Goal: Information Seeking & Learning: Learn about a topic

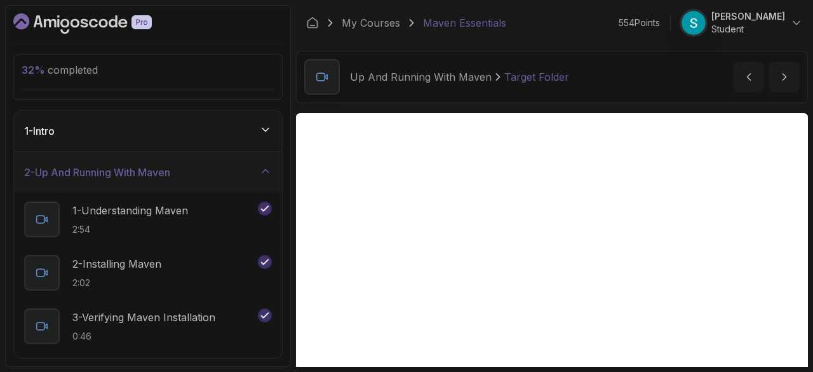
scroll to position [119, 0]
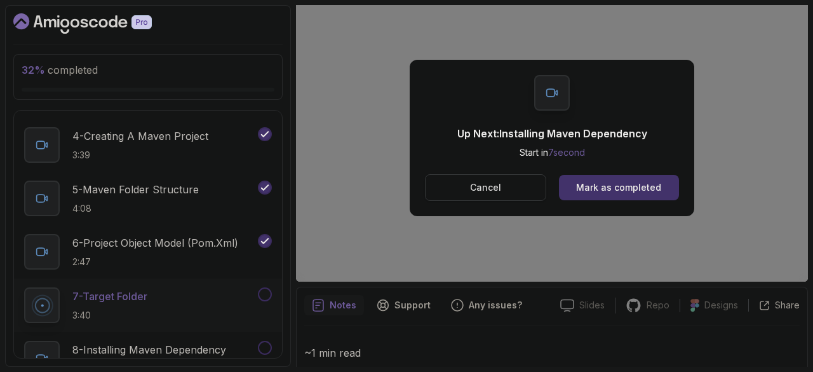
click at [516, 182] on button "Cancel" at bounding box center [485, 187] width 121 height 27
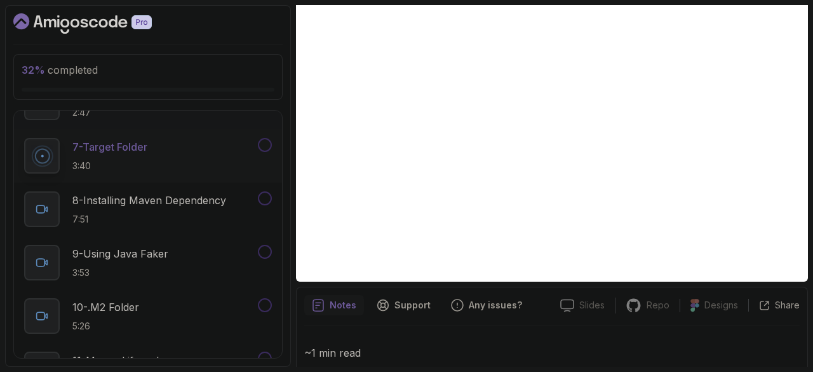
scroll to position [384, 0]
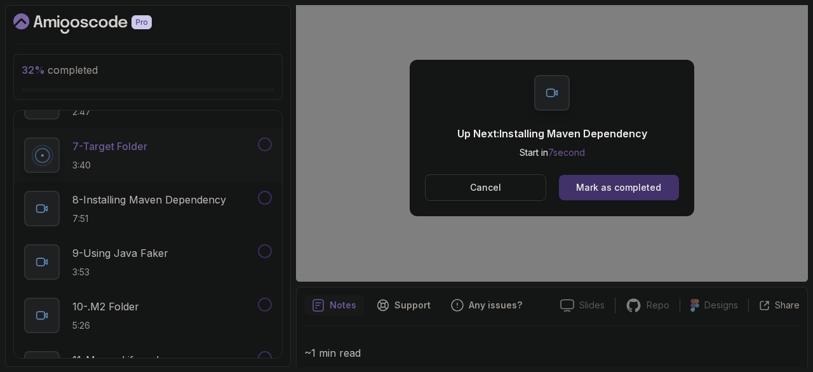
click at [484, 181] on p "Cancel" at bounding box center [485, 187] width 31 height 13
click at [625, 190] on div "Mark as completed" at bounding box center [618, 187] width 85 height 13
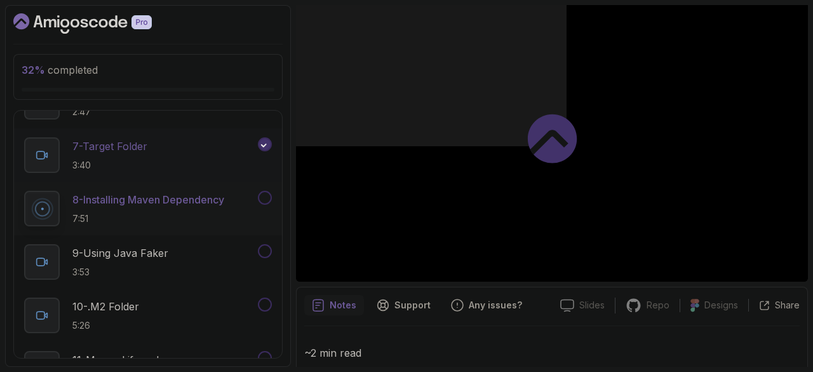
click at [163, 147] on div "7 - Target Folder 3:40" at bounding box center [139, 155] width 231 height 36
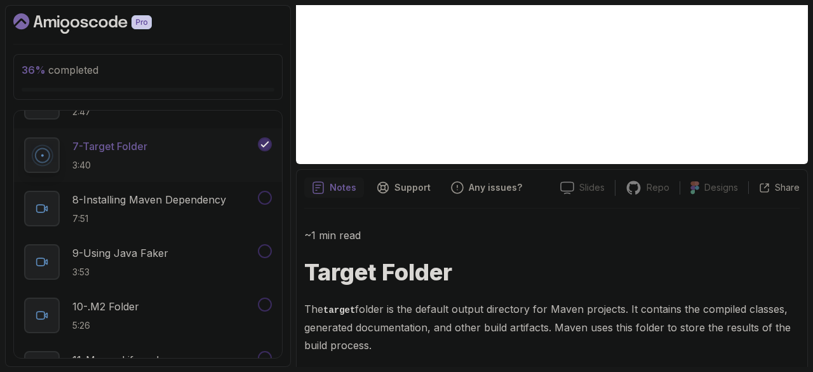
scroll to position [249, 0]
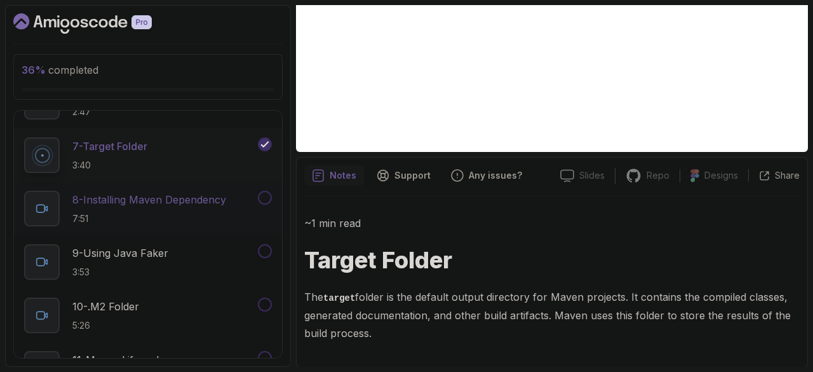
click at [174, 203] on p "8 - Installing Maven Dependency" at bounding box center [149, 199] width 154 height 15
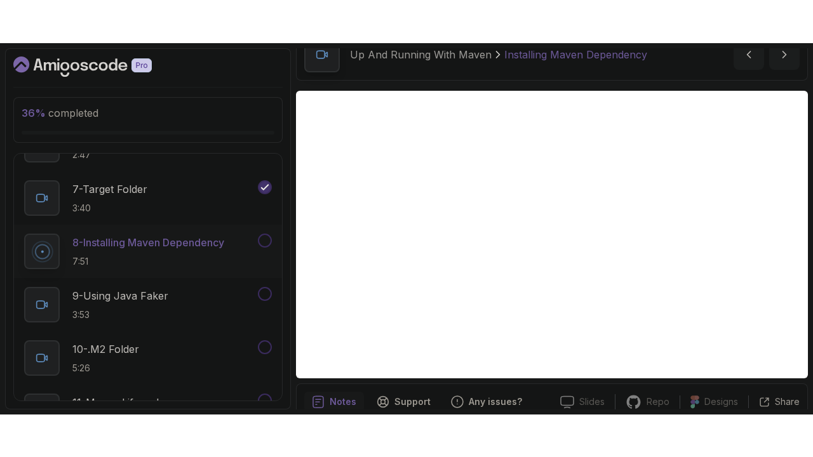
scroll to position [65, 0]
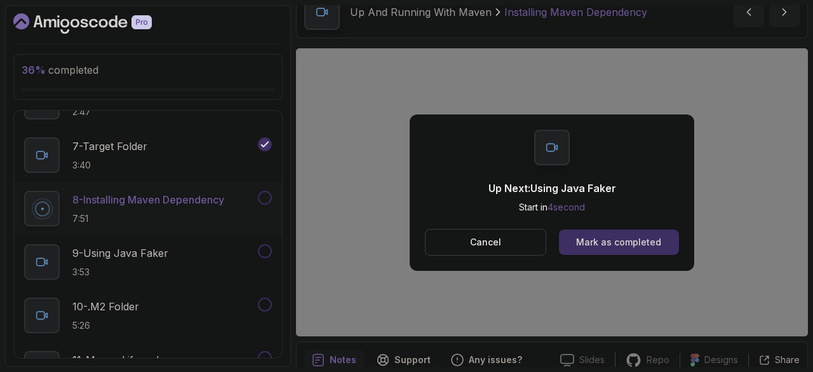
click at [626, 241] on div "Mark as completed" at bounding box center [618, 242] width 85 height 13
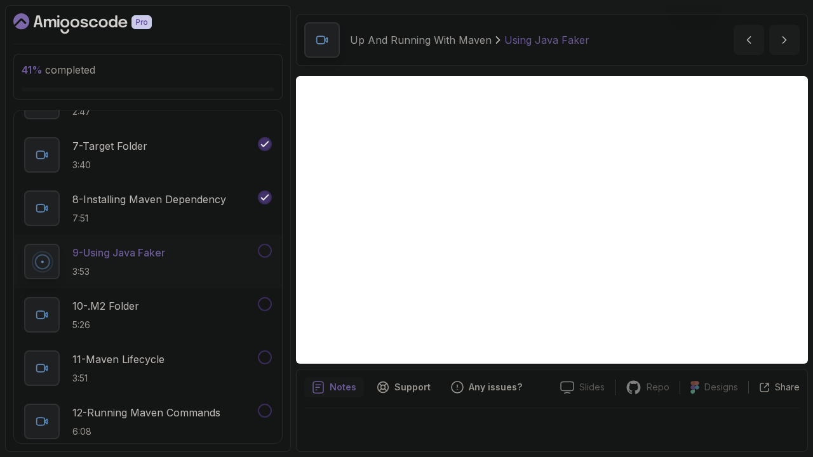
scroll to position [36, 0]
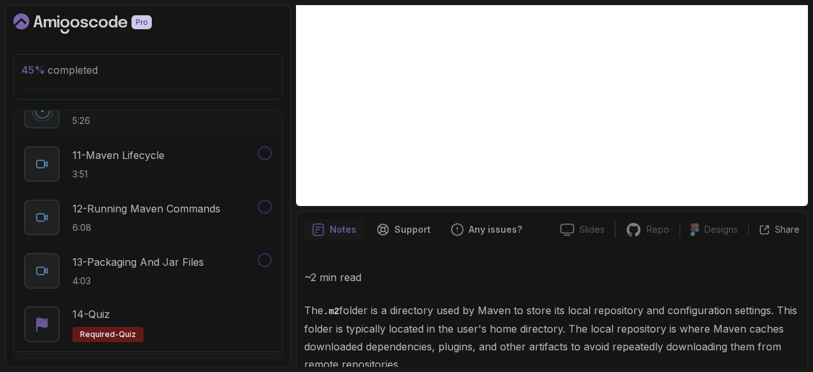
scroll to position [662, 0]
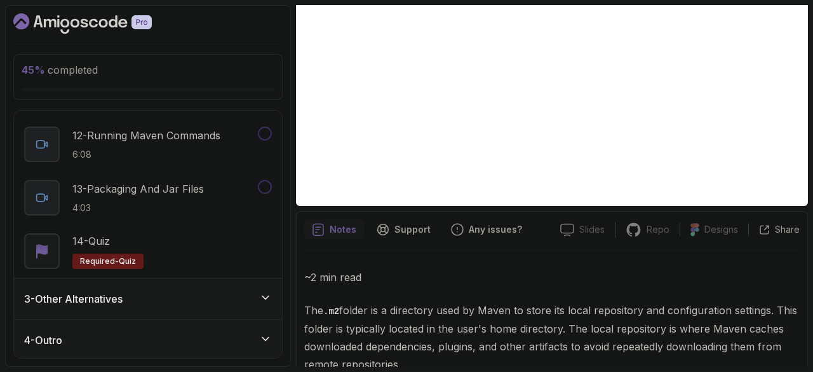
click at [153, 298] on div "3 - Other Alternatives" at bounding box center [148, 298] width 248 height 15
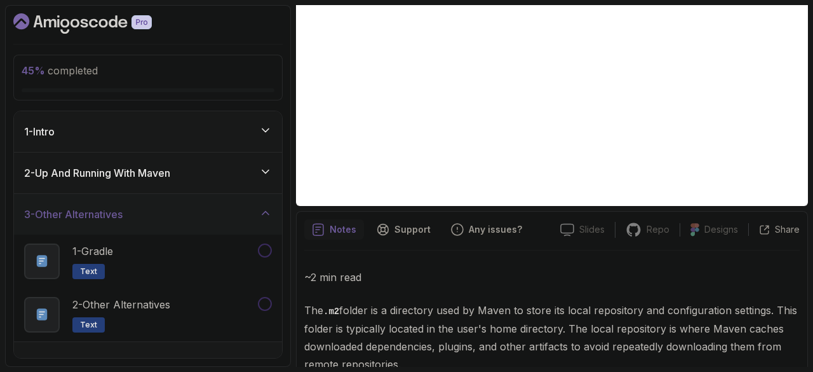
scroll to position [22, 0]
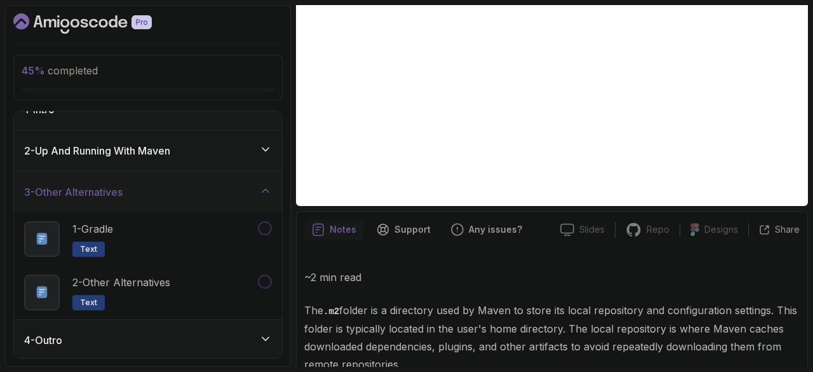
click at [142, 340] on div "4 - Outro" at bounding box center [148, 339] width 248 height 15
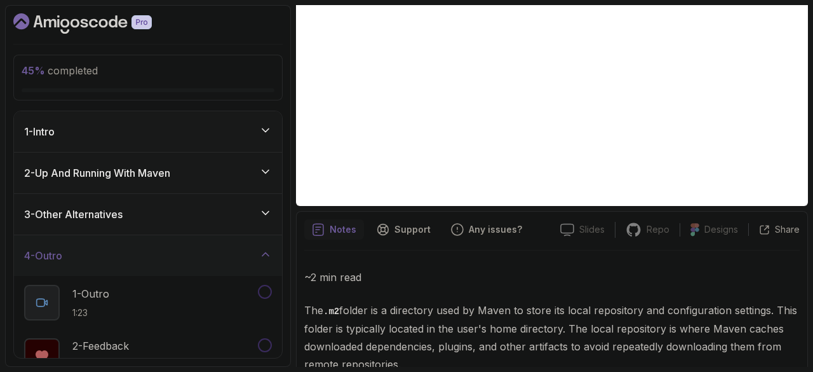
scroll to position [129, 0]
